Goal: Information Seeking & Learning: Check status

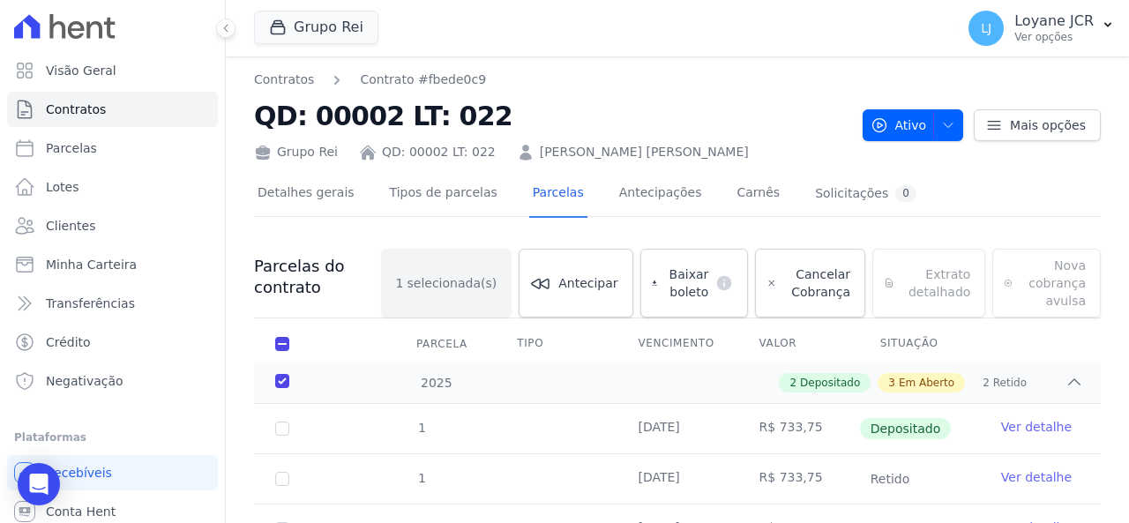
scroll to position [11, 0]
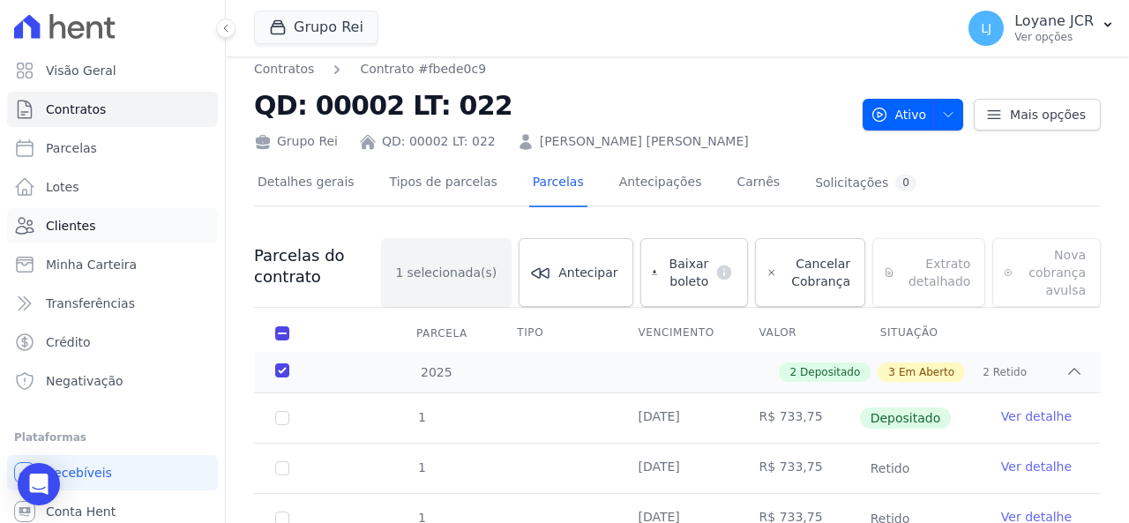
click at [134, 215] on link "Clientes" at bounding box center [112, 225] width 211 height 35
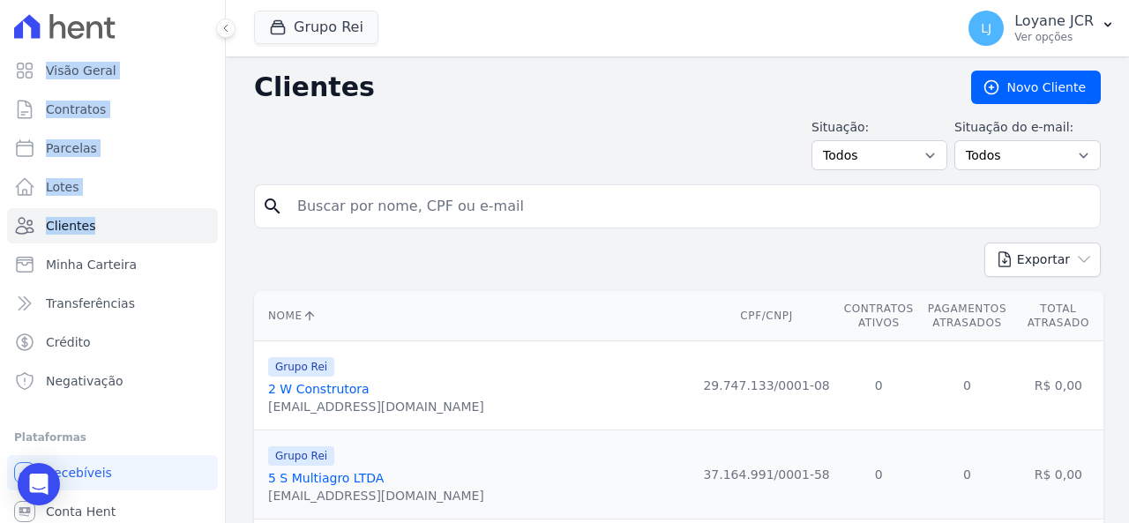
drag, startPoint x: 509, startPoint y: 214, endPoint x: 185, endPoint y: 206, distance: 323.9
click at [329, 209] on input "search" at bounding box center [690, 206] width 806 height 35
paste input "JOAO PEREIRA DE SOUZA FILHO"
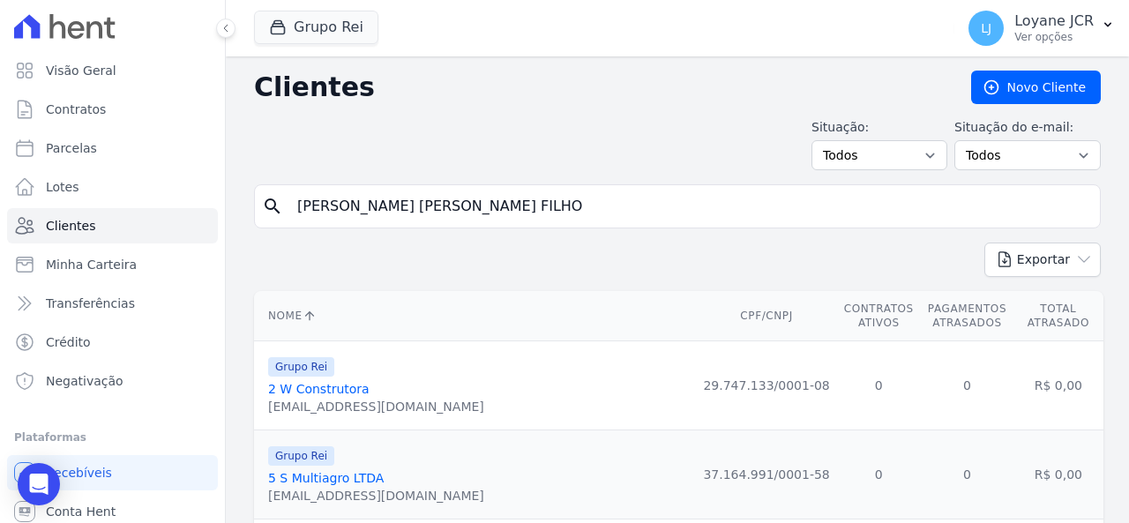
type input "JOAO PEREIRA DE SOUZA FILHO"
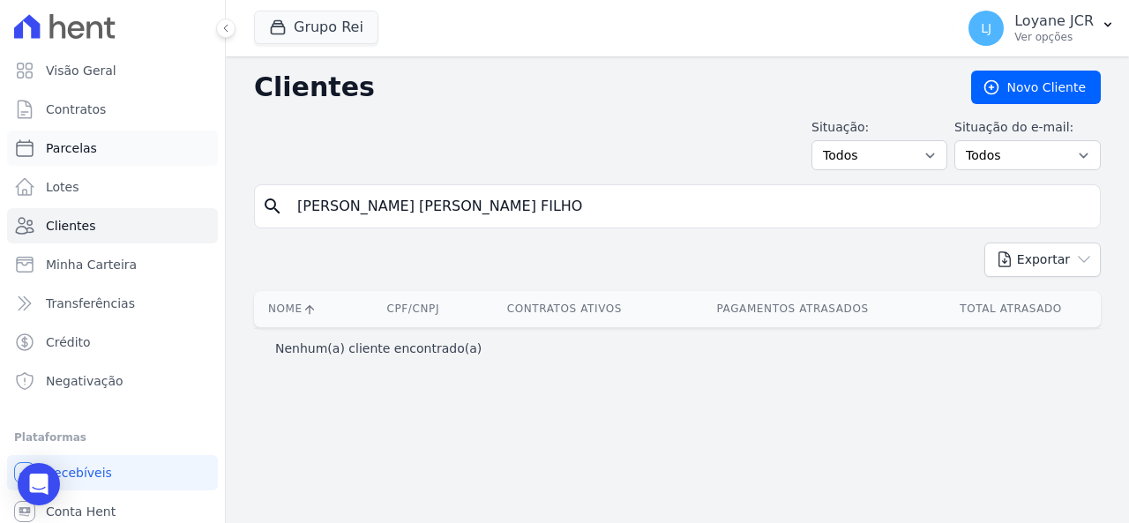
click at [150, 151] on link "Parcelas" at bounding box center [112, 148] width 211 height 35
select select
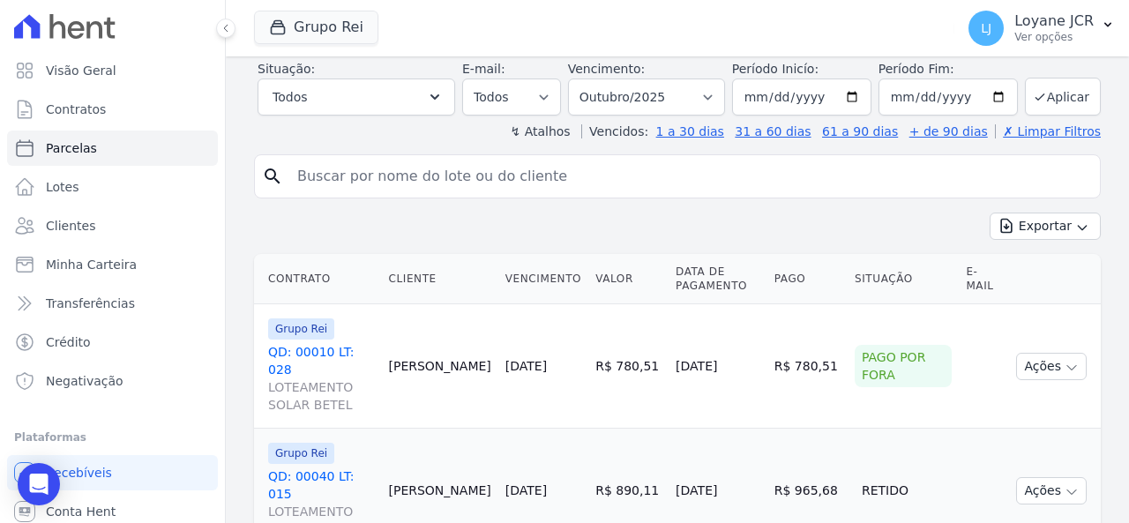
scroll to position [176, 0]
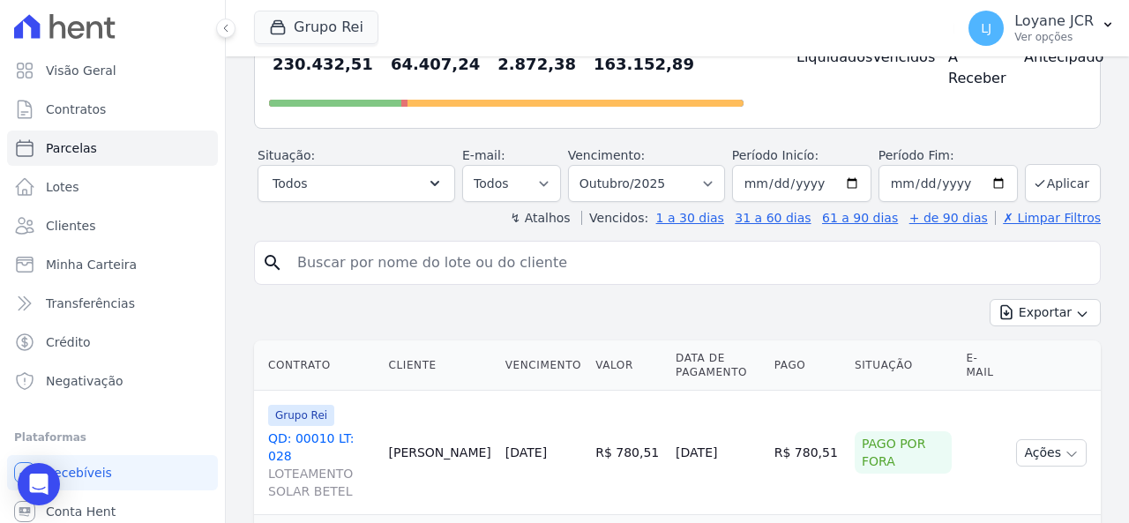
click at [511, 250] on input "search" at bounding box center [690, 262] width 806 height 35
paste input "JOAO PEREIRA DE SOUZA FILHO"
type input "JOAO PEREIRA DE SOUZA FILHO"
select select
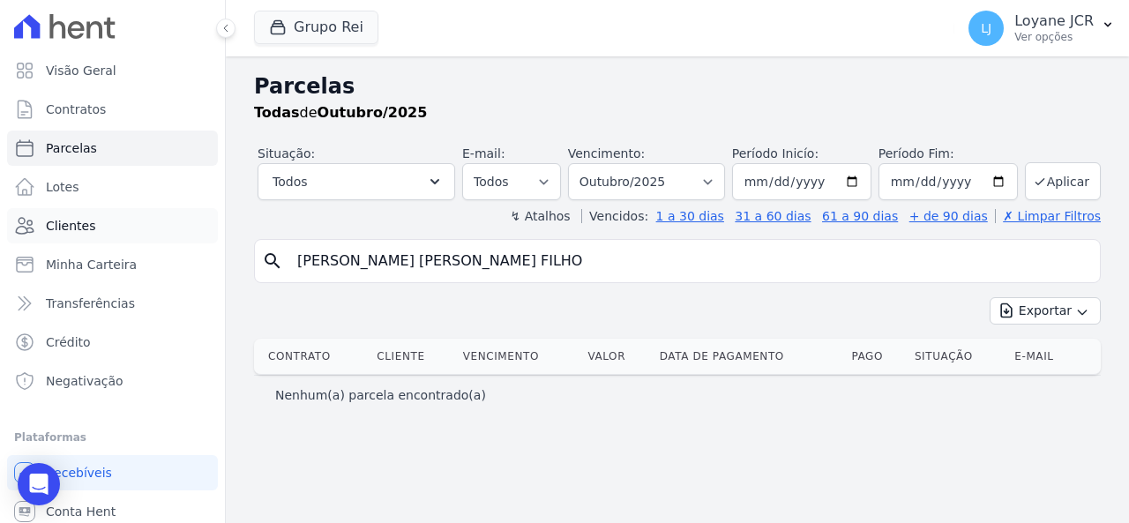
click at [131, 225] on link "Clientes" at bounding box center [112, 225] width 211 height 35
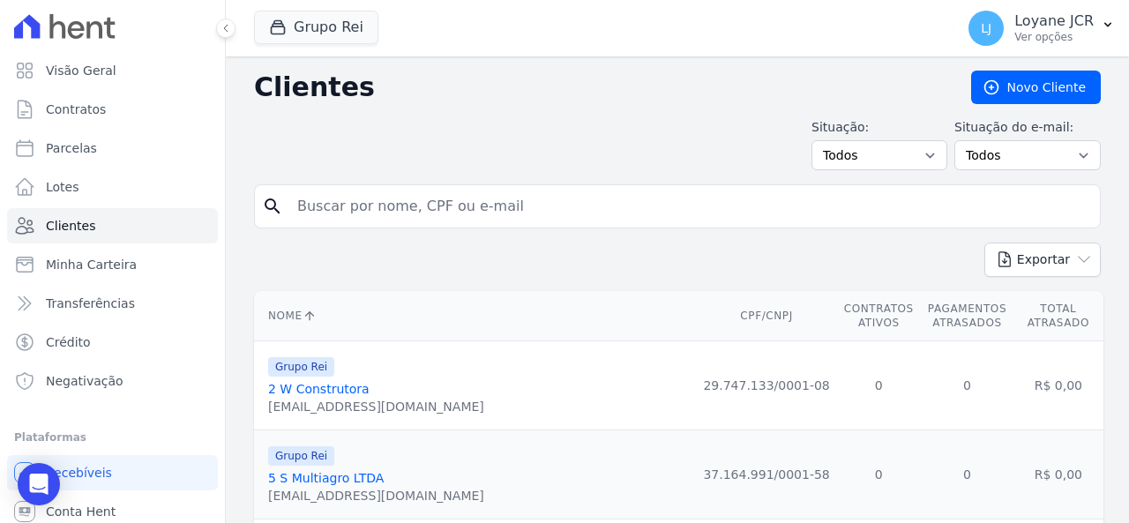
click at [540, 197] on input "search" at bounding box center [690, 206] width 806 height 35
paste input "JOAO PEREIRA DE SOUZA FILHO"
type input "JOAO PEREIRA DE SOUZA FILHO"
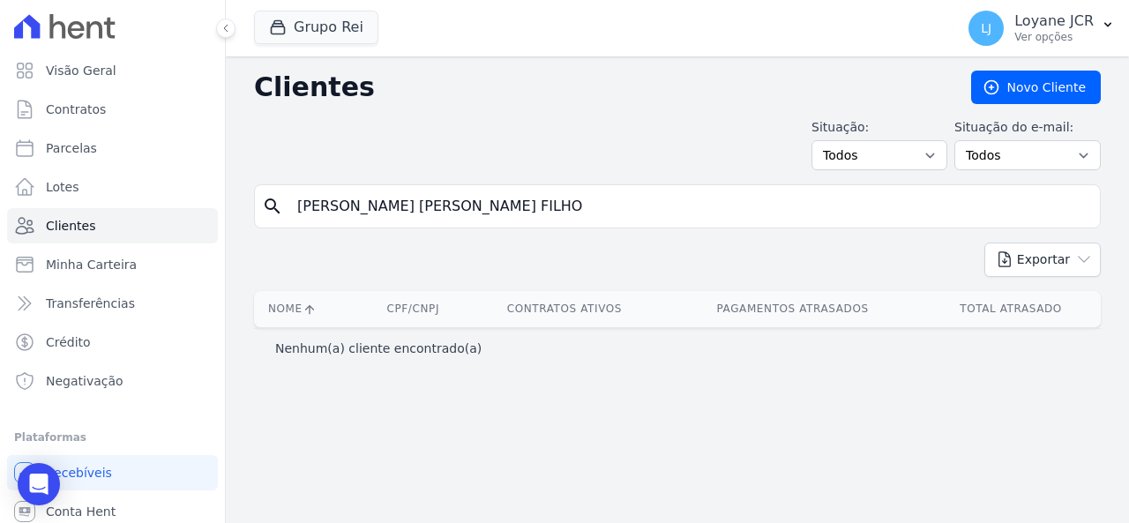
drag, startPoint x: 557, startPoint y: 210, endPoint x: 215, endPoint y: 197, distance: 341.7
click at [215, 197] on div "Visão Geral Contratos Parcelas Lotes Clientes Minha Carteira Transferências Cré…" at bounding box center [564, 261] width 1129 height 523
paste input "014.340.211-06"
type input "014.340.211-06"
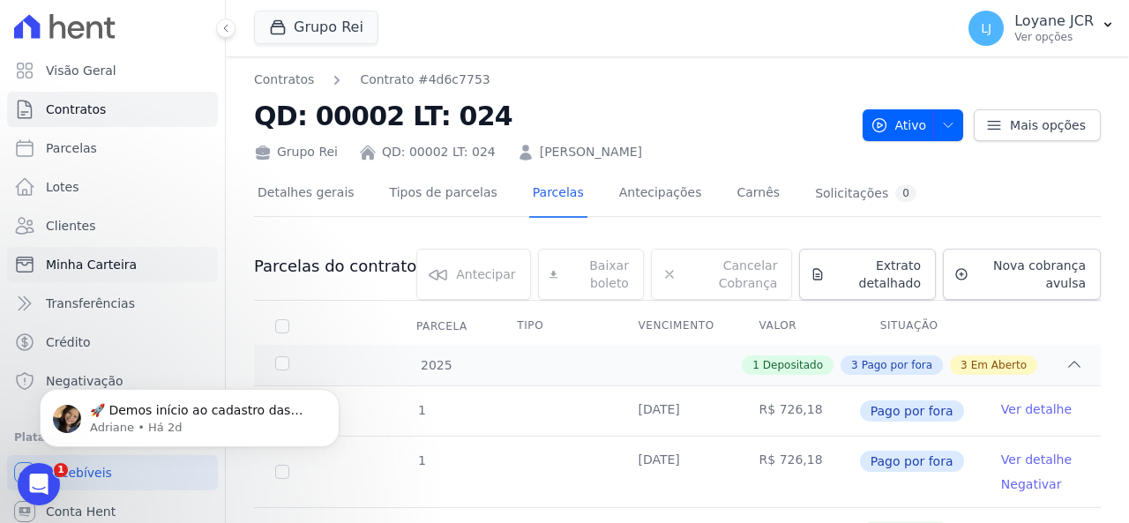
click at [146, 255] on link "Minha Carteira" at bounding box center [112, 264] width 211 height 35
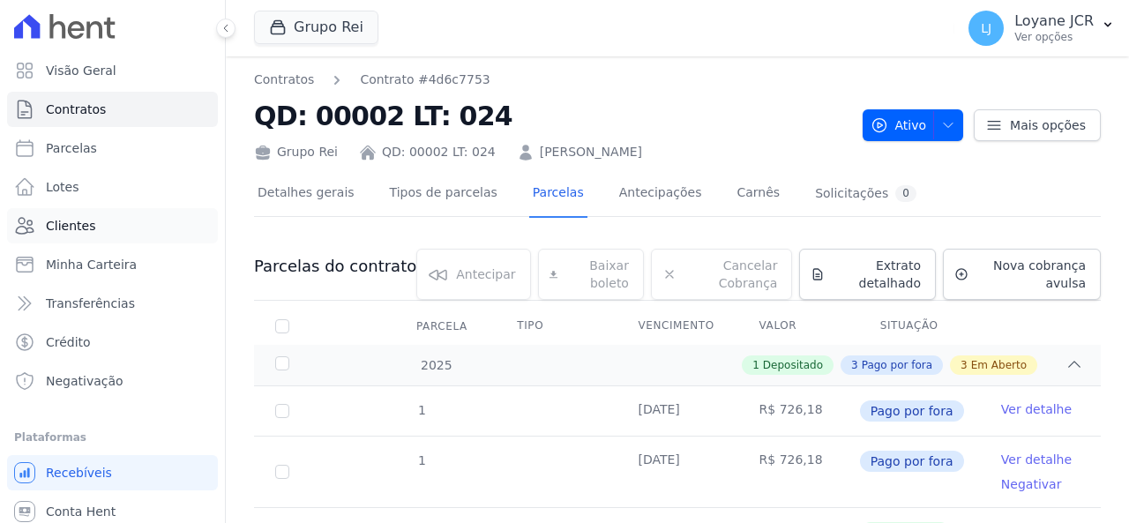
click at [144, 225] on link "Clientes" at bounding box center [112, 225] width 211 height 35
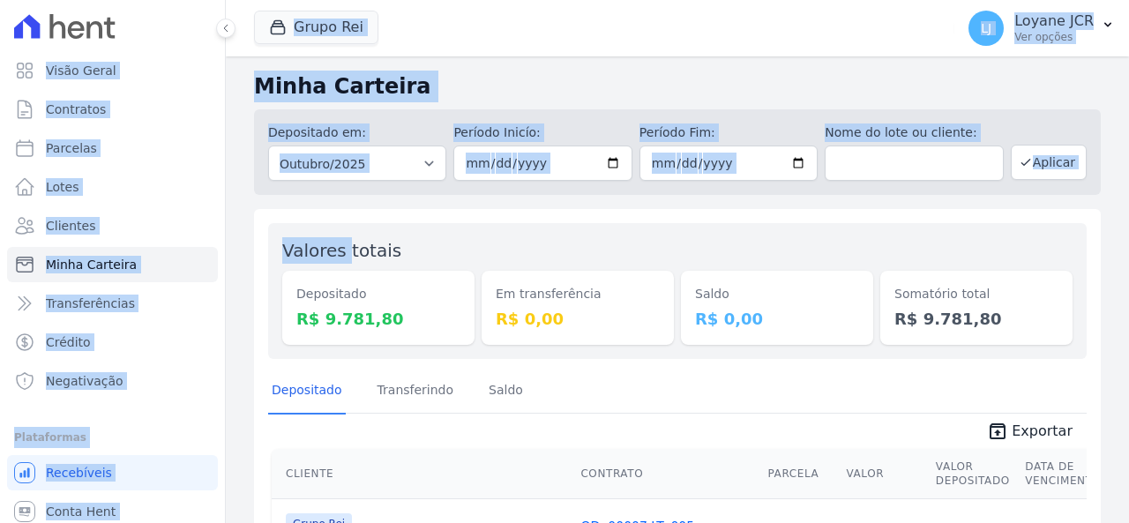
click at [288, 108] on div "Depositado em: Todos os meses Janeiro/2020 Fevereiro/2020 Março/2020 Abril/2020…" at bounding box center [677, 148] width 847 height 93
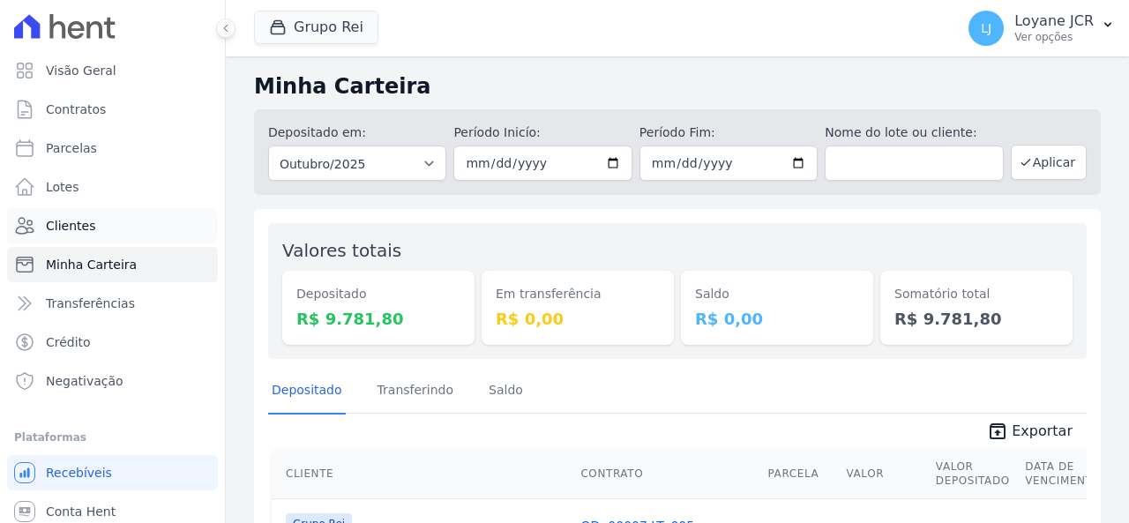
click at [131, 220] on link "Clientes" at bounding box center [112, 225] width 211 height 35
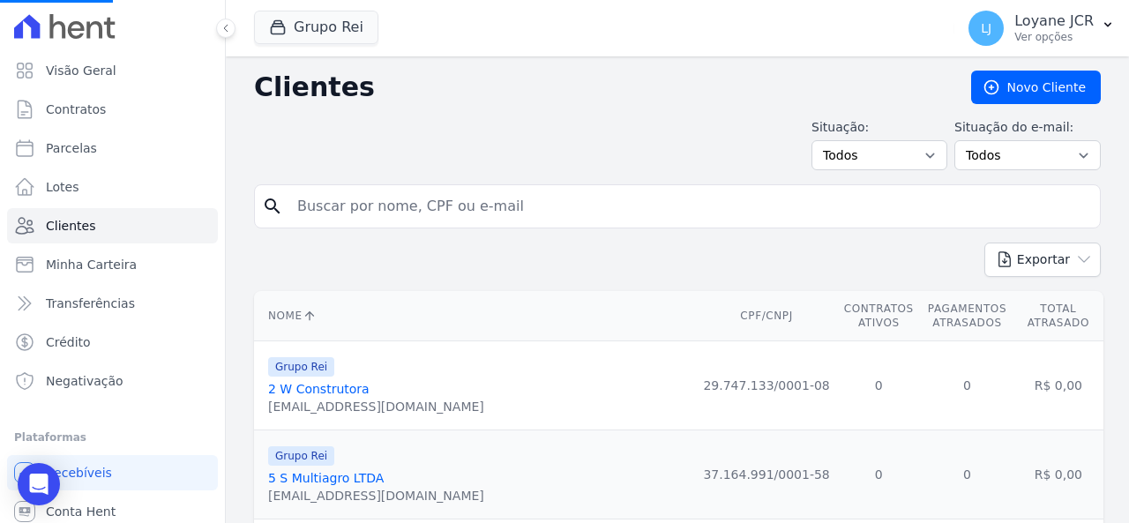
drag, startPoint x: 434, startPoint y: 213, endPoint x: 432, endPoint y: 204, distance: 9.0
click at [432, 204] on input "search" at bounding box center [690, 206] width 806 height 35
paste input "- [PERSON_NAME] com vencimento em [DATE] enviado para o cliente via chat. - [PE…"
type input "- [PERSON_NAME] com vencimento em [DATE] enviado para o cliente via chat. - [PE…"
drag, startPoint x: 664, startPoint y: 214, endPoint x: 416, endPoint y: 184, distance: 248.9
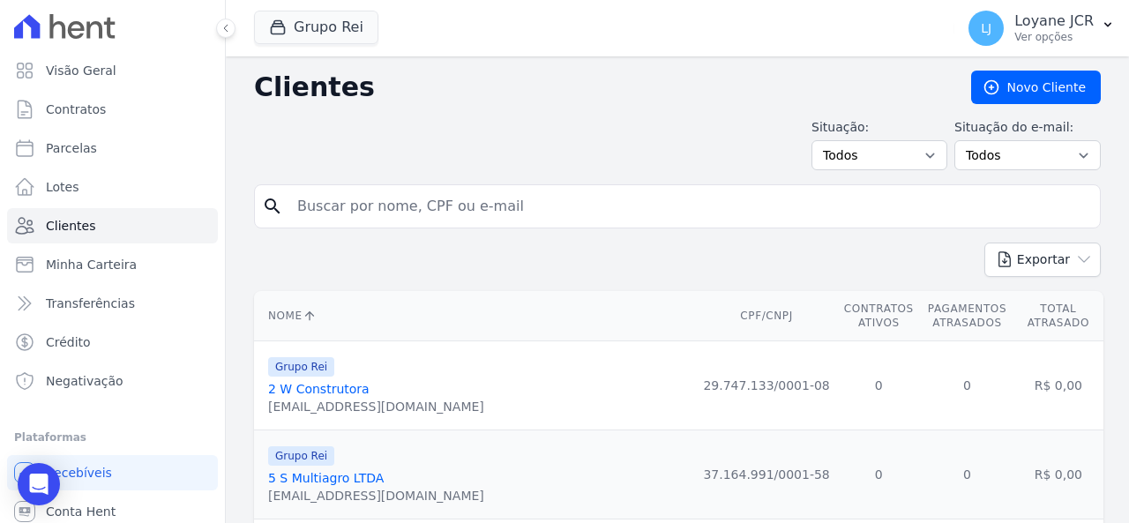
click at [416, 184] on div "search" at bounding box center [677, 206] width 847 height 44
paste input "[PERSON_NAME]"
type input "[PERSON_NAME]"
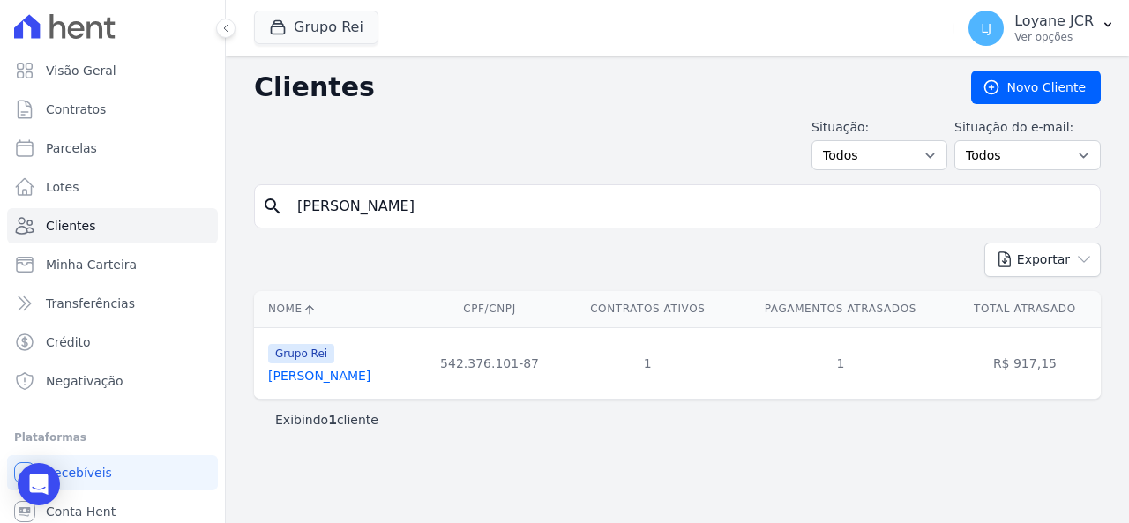
click at [359, 382] on link "[PERSON_NAME]" at bounding box center [319, 376] width 102 height 14
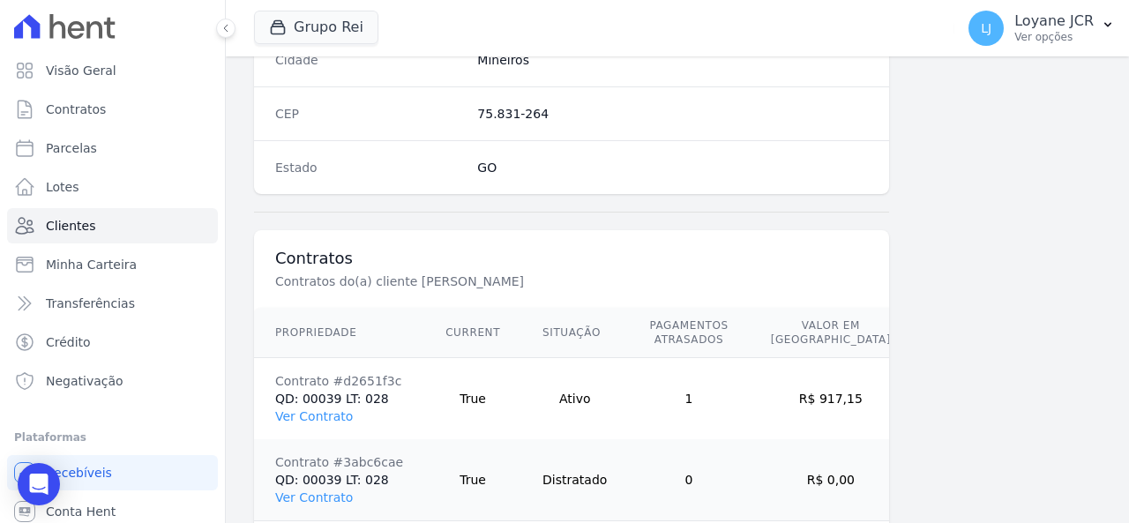
scroll to position [1147, 0]
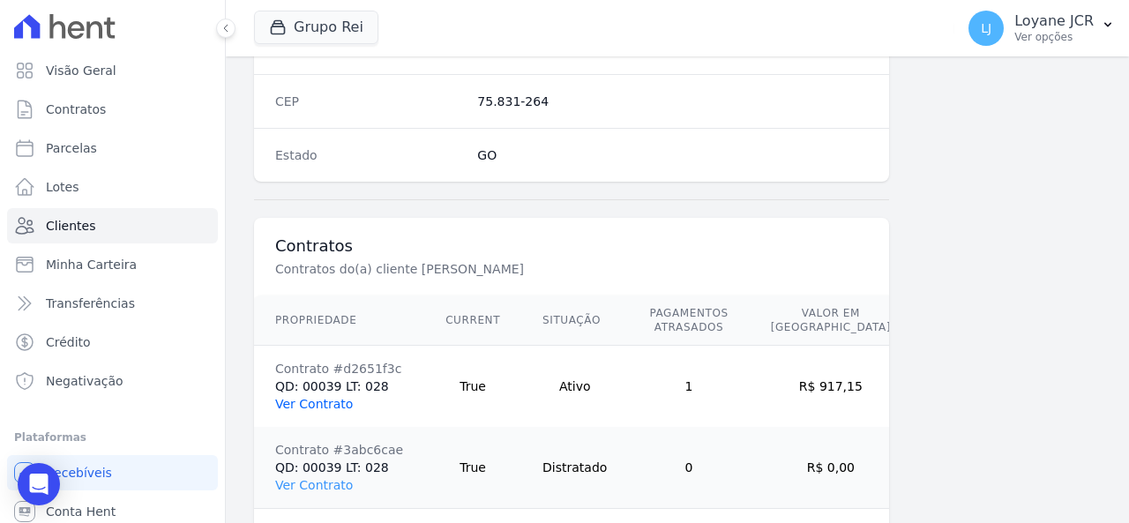
click at [315, 400] on link "Ver Contrato" at bounding box center [314, 404] width 78 height 14
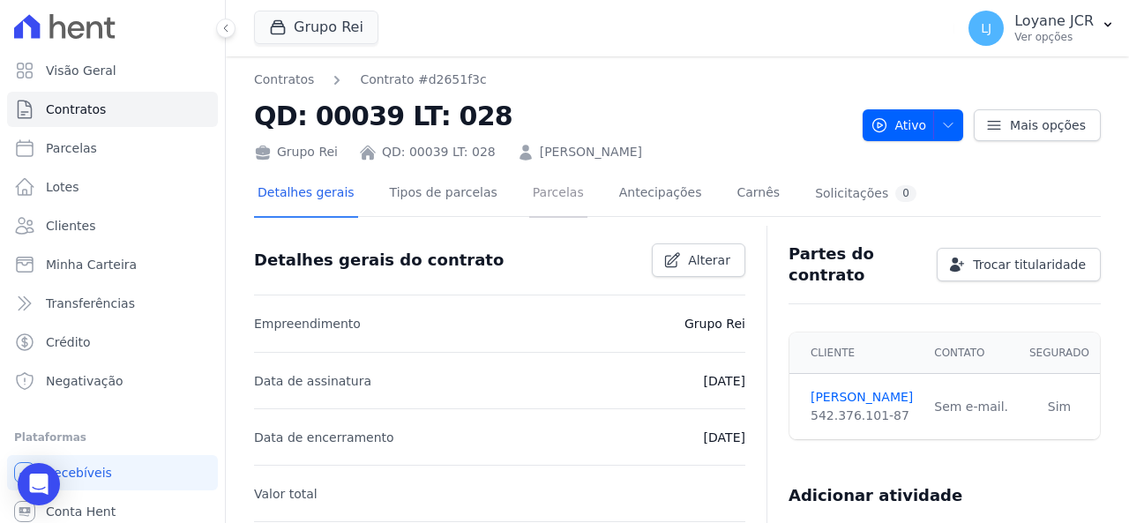
click at [529, 191] on link "Parcelas" at bounding box center [558, 194] width 58 height 47
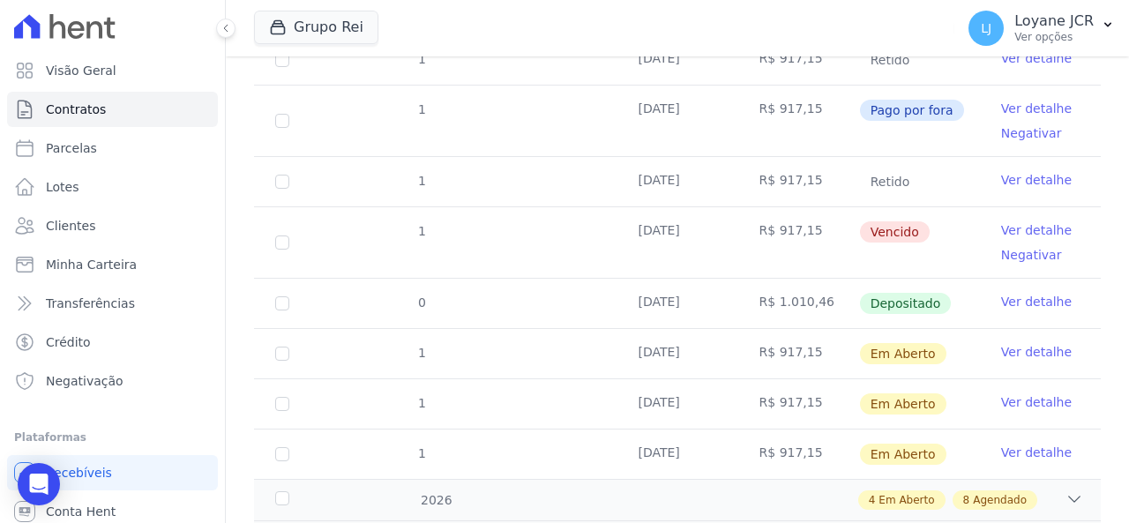
scroll to position [353, 0]
